Goal: Obtain resource: Download file/media

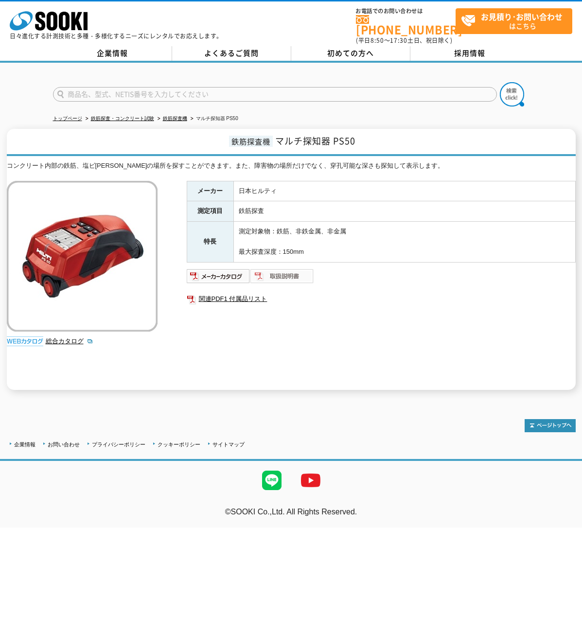
click at [288, 270] on img at bounding box center [282, 276] width 64 height 16
click at [230, 270] on img at bounding box center [219, 276] width 64 height 16
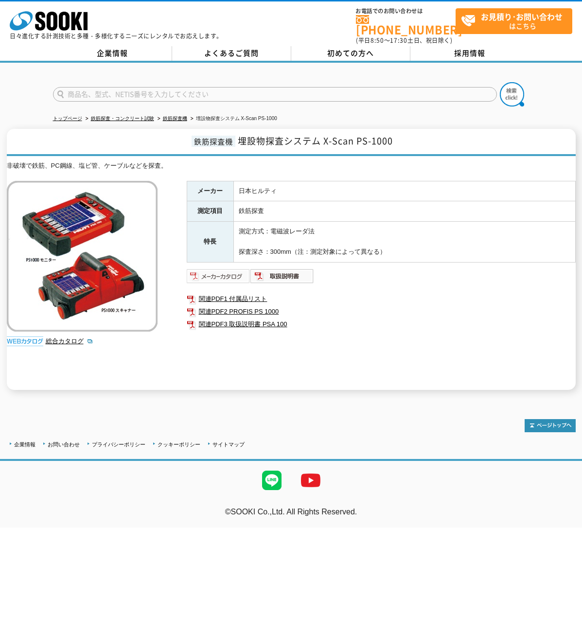
click at [232, 273] on img at bounding box center [219, 276] width 64 height 16
click at [273, 306] on link "関連PDF2 PROFIS PS 1000" at bounding box center [381, 311] width 389 height 13
click at [296, 268] on img at bounding box center [282, 276] width 64 height 16
click at [74, 337] on link "総合カタログ" at bounding box center [70, 340] width 48 height 7
